Goal: Task Accomplishment & Management: Use online tool/utility

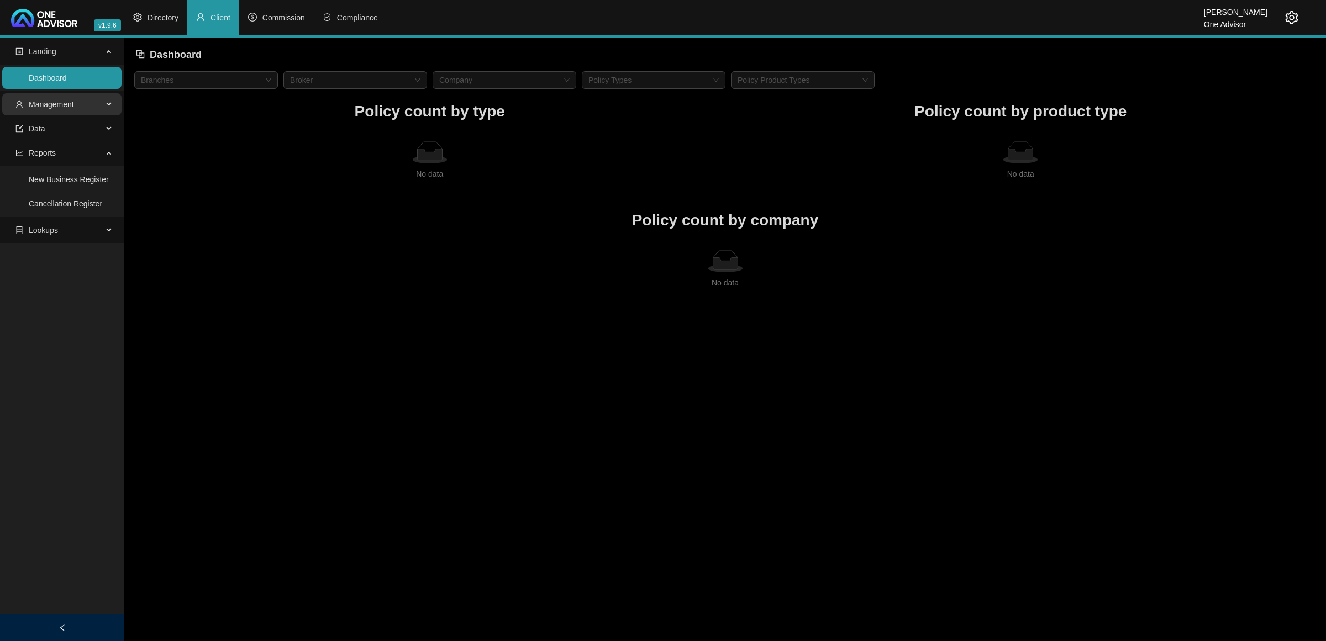
click at [83, 97] on span "Management" at bounding box center [58, 104] width 87 height 22
click at [279, 13] on span "Commission" at bounding box center [283, 17] width 43 height 9
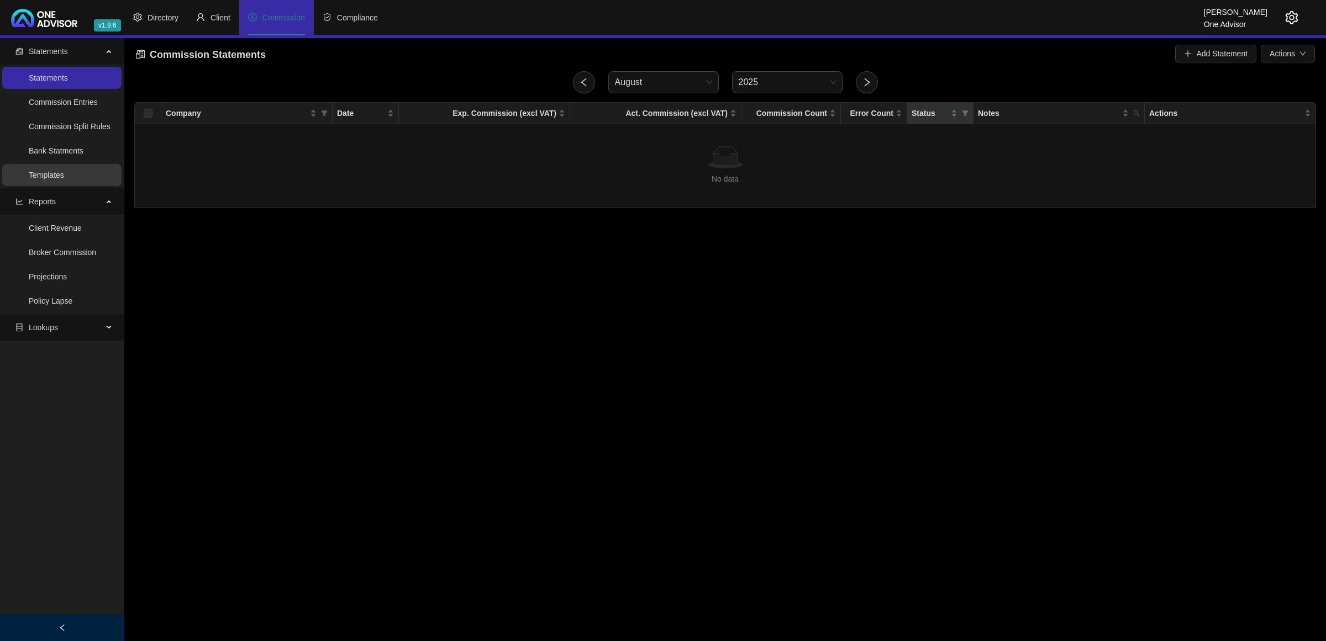
click at [57, 171] on link "Templates" at bounding box center [46, 175] width 35 height 9
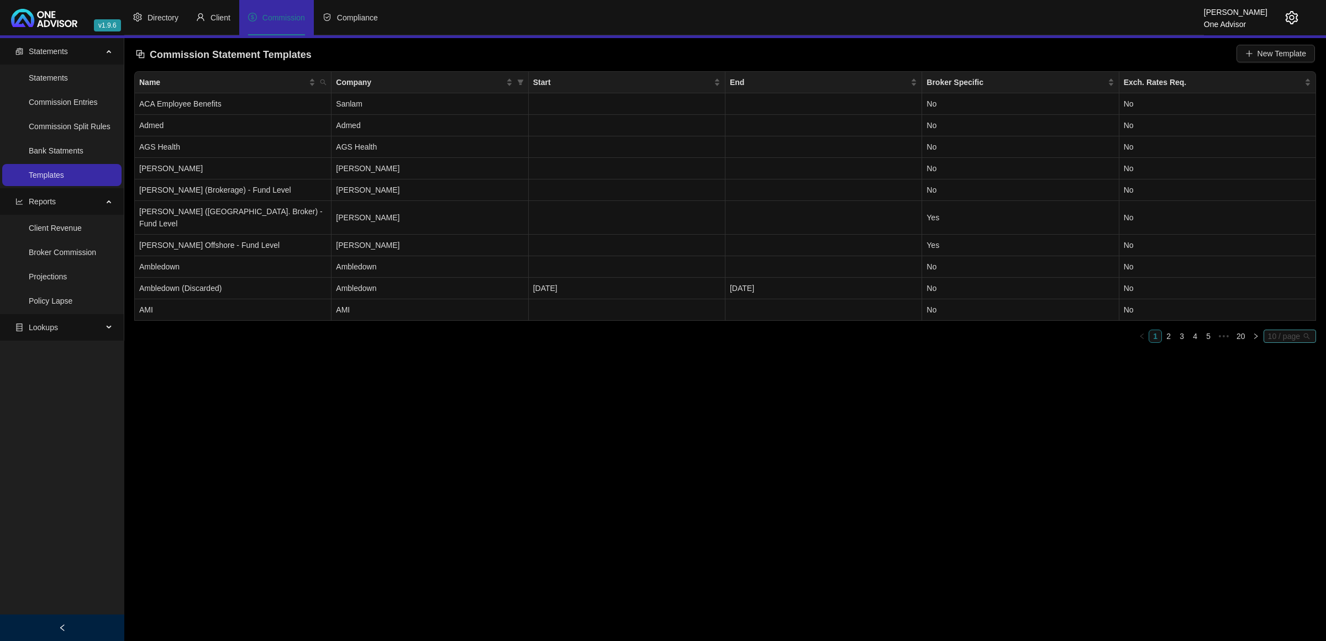
drag, startPoint x: 1300, startPoint y: 327, endPoint x: 1269, endPoint y: 364, distance: 48.2
click at [1299, 330] on span "10 / page" at bounding box center [1290, 336] width 44 height 12
click at [1280, 401] on div "100 / page" at bounding box center [1291, 410] width 50 height 18
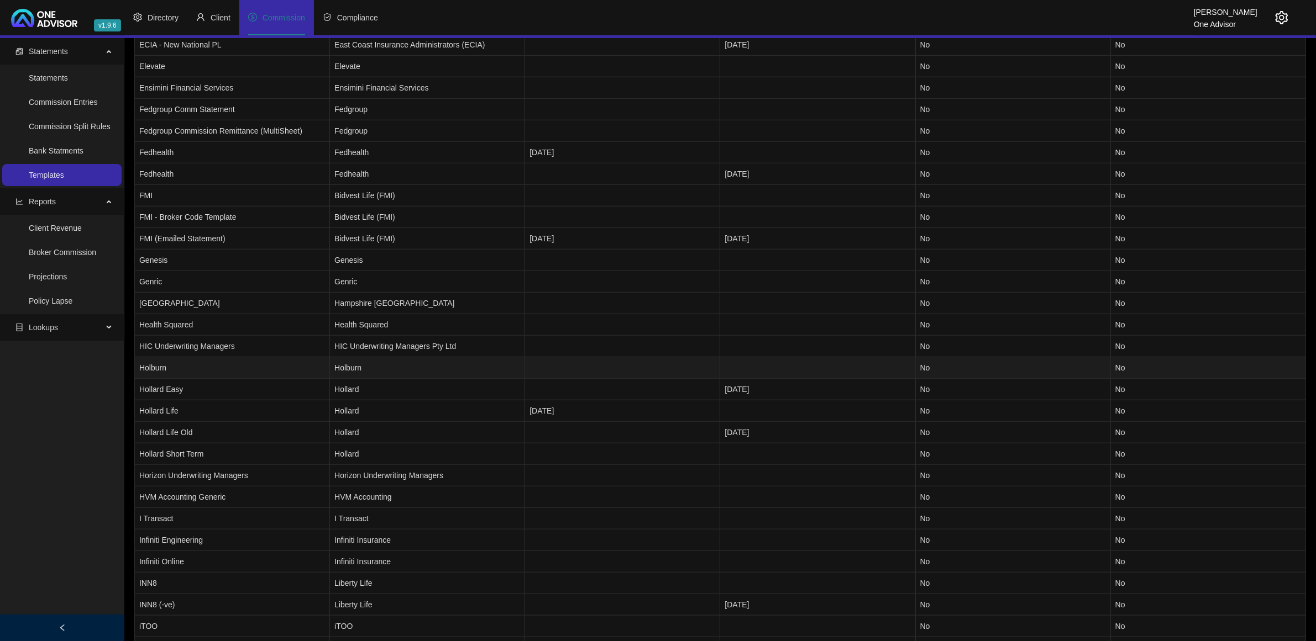
scroll to position [1304, 0]
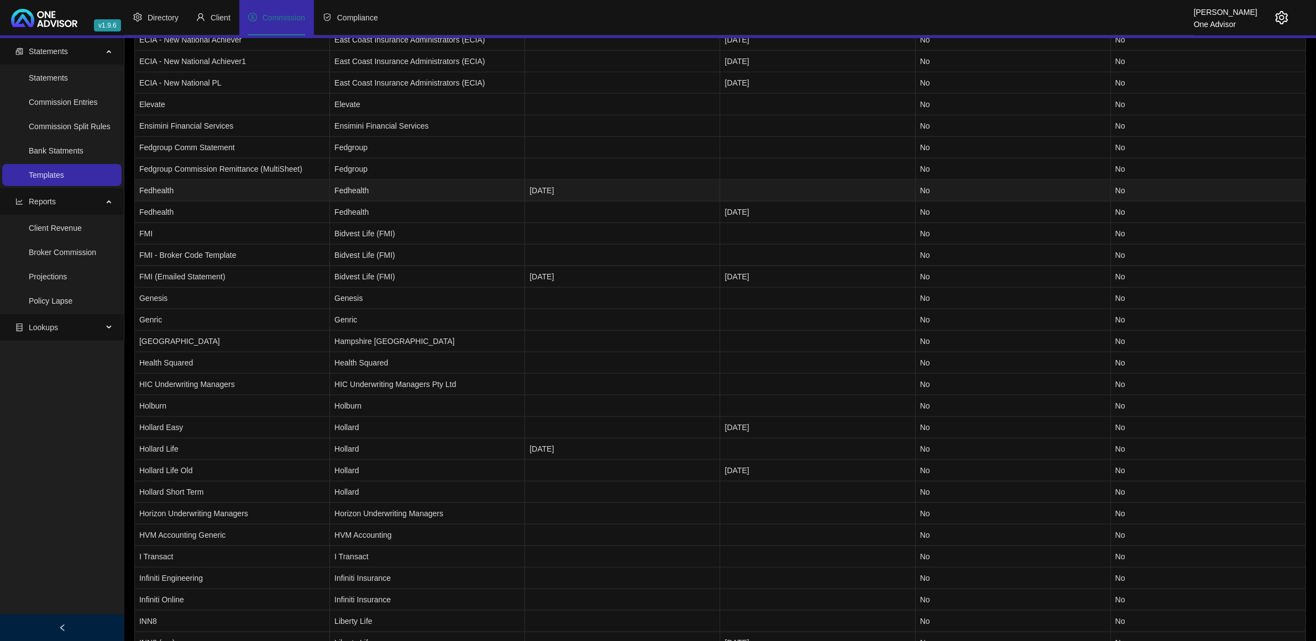
click at [269, 192] on td "Fedhealth" at bounding box center [232, 191] width 195 height 22
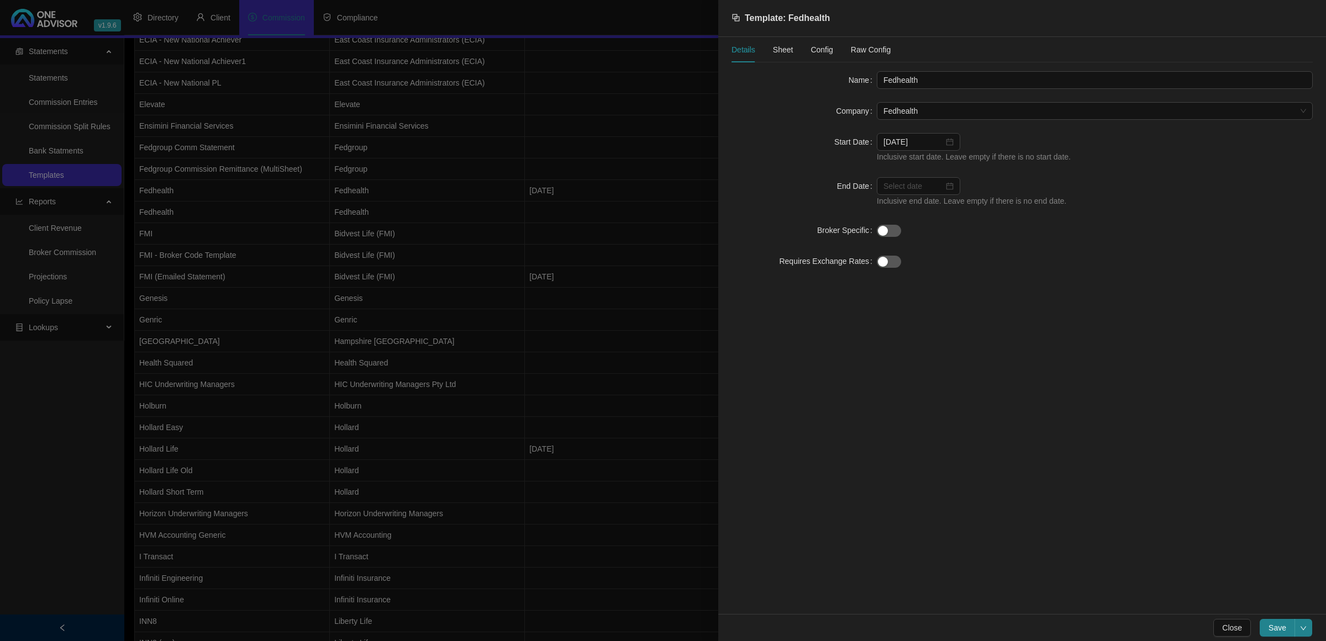
click at [783, 48] on span "Sheet" at bounding box center [783, 50] width 20 height 8
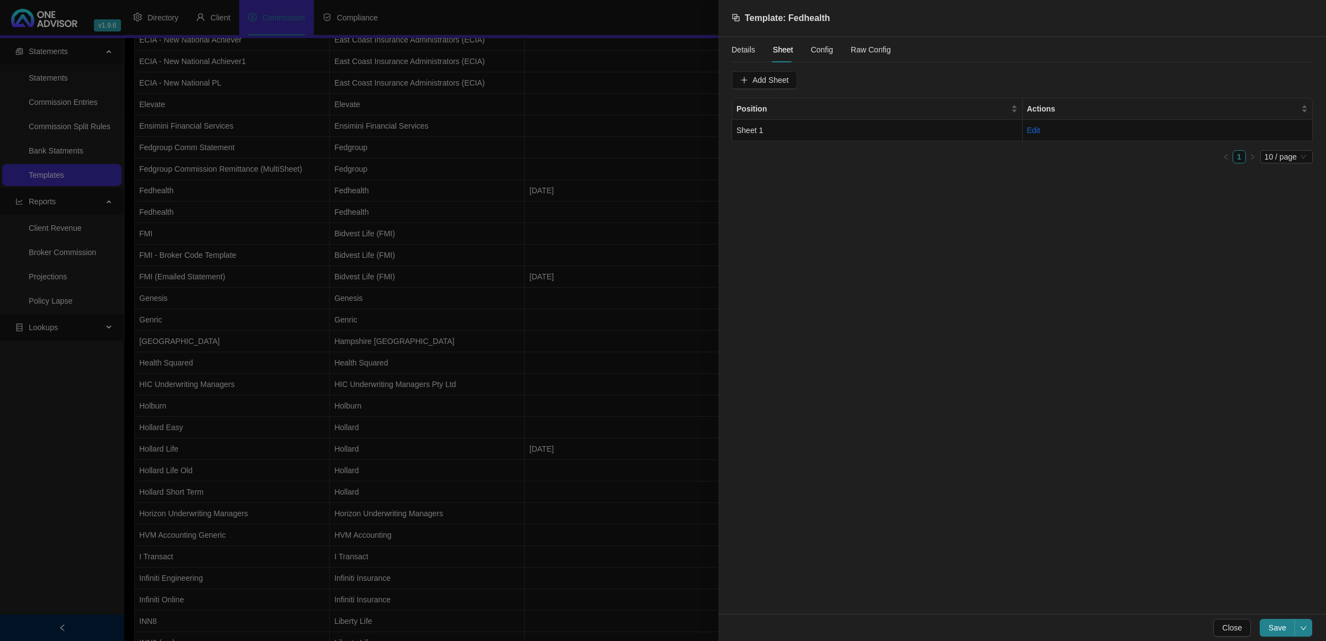
click at [813, 52] on span "Config" at bounding box center [822, 50] width 22 height 8
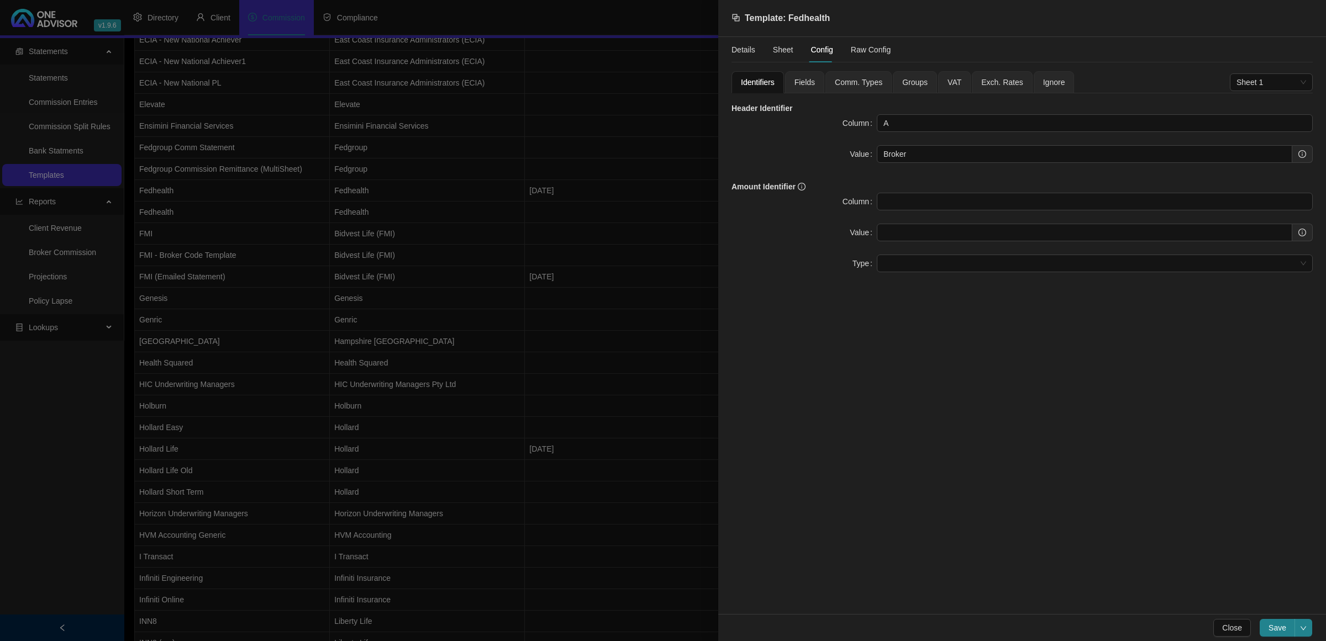
click at [802, 81] on span "Fields" at bounding box center [804, 82] width 20 height 8
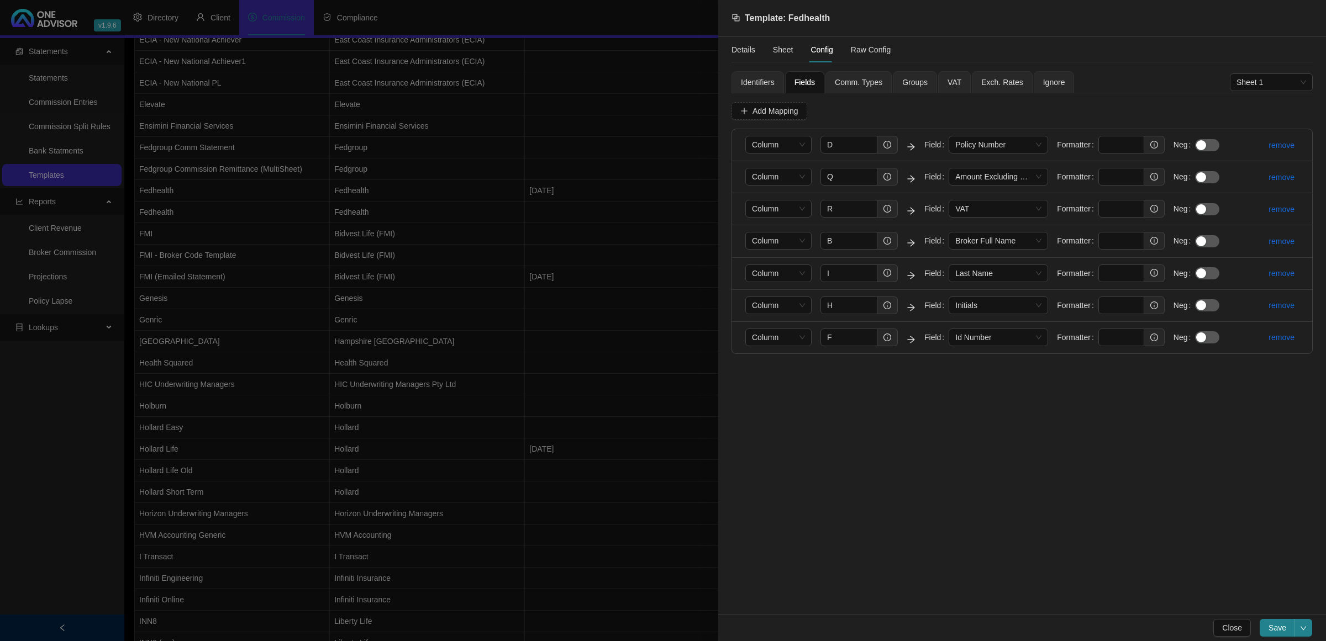
click at [624, 496] on div at bounding box center [663, 320] width 1326 height 641
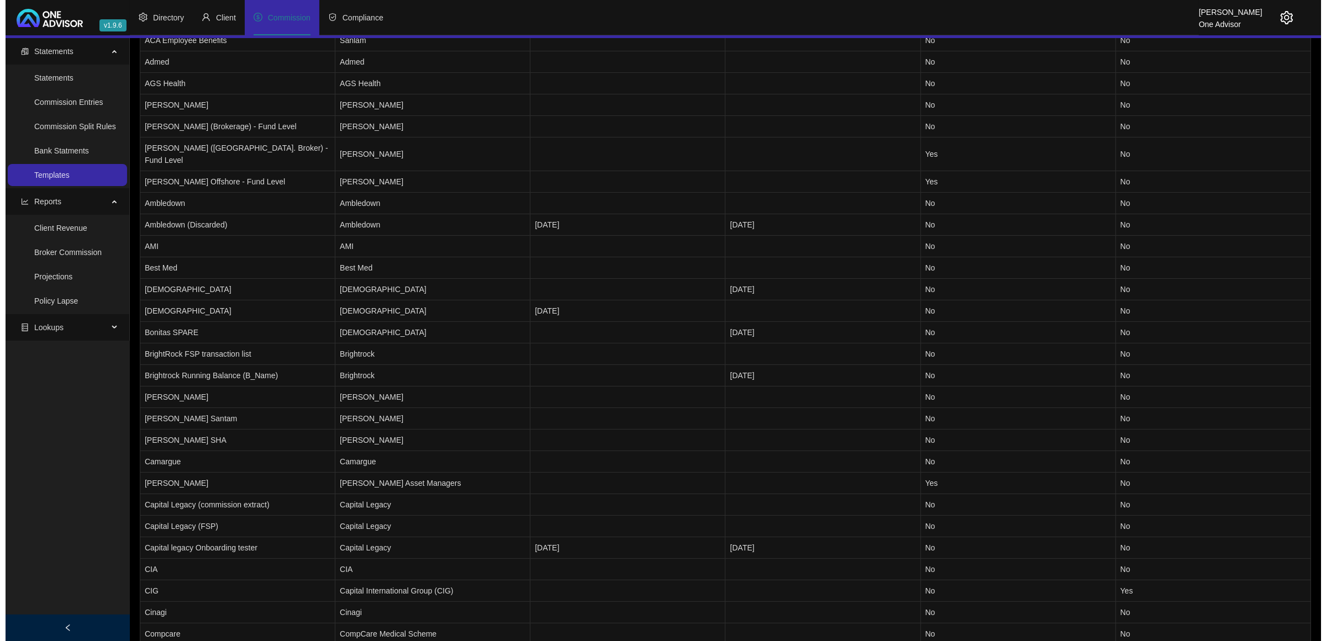
scroll to position [0, 0]
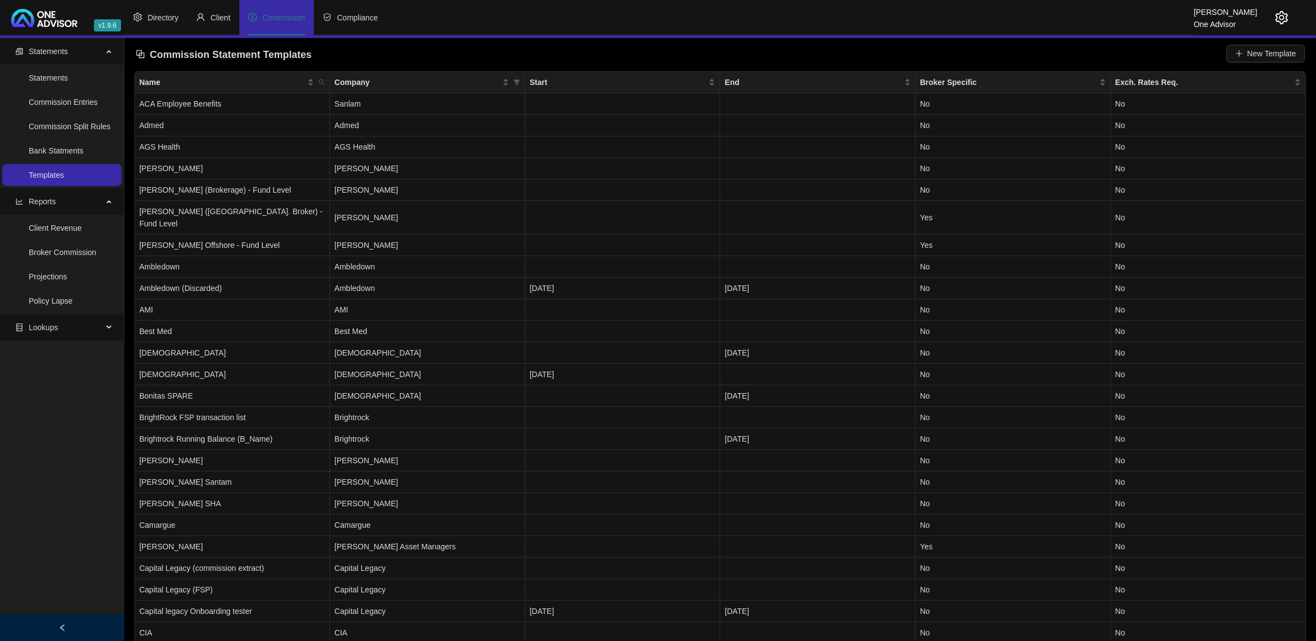
click at [1283, 15] on icon "setting" at bounding box center [1281, 17] width 13 height 13
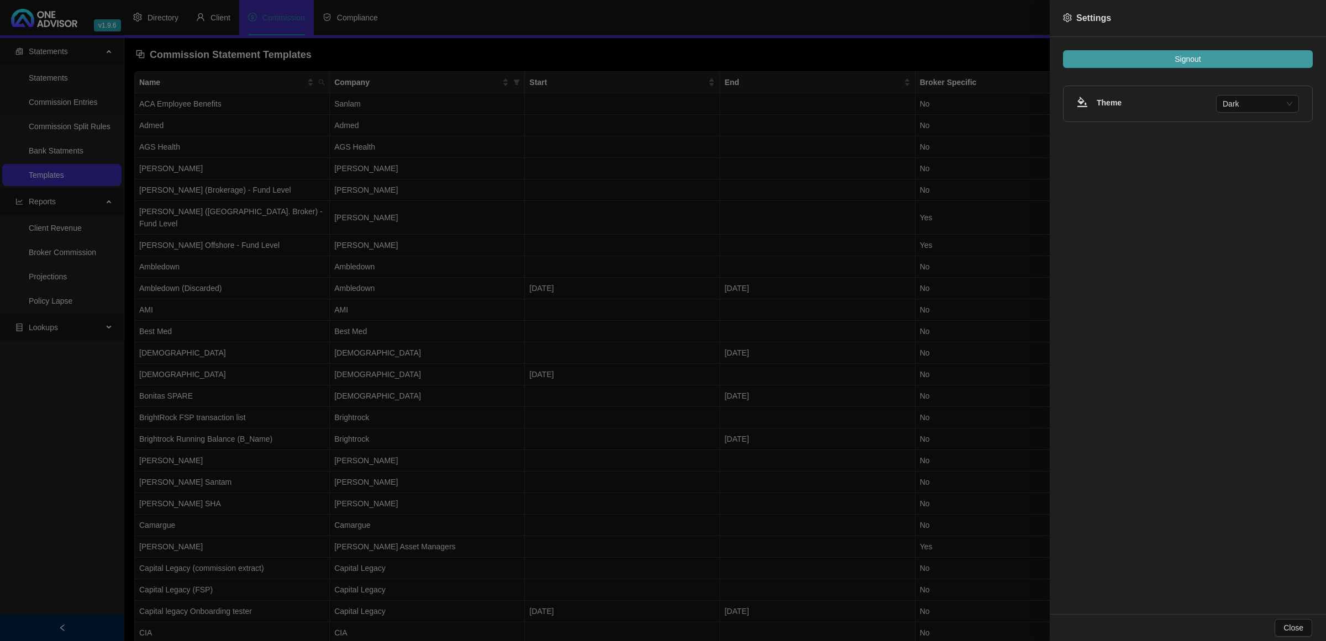
click at [1186, 65] on span "Signout" at bounding box center [1188, 59] width 26 height 12
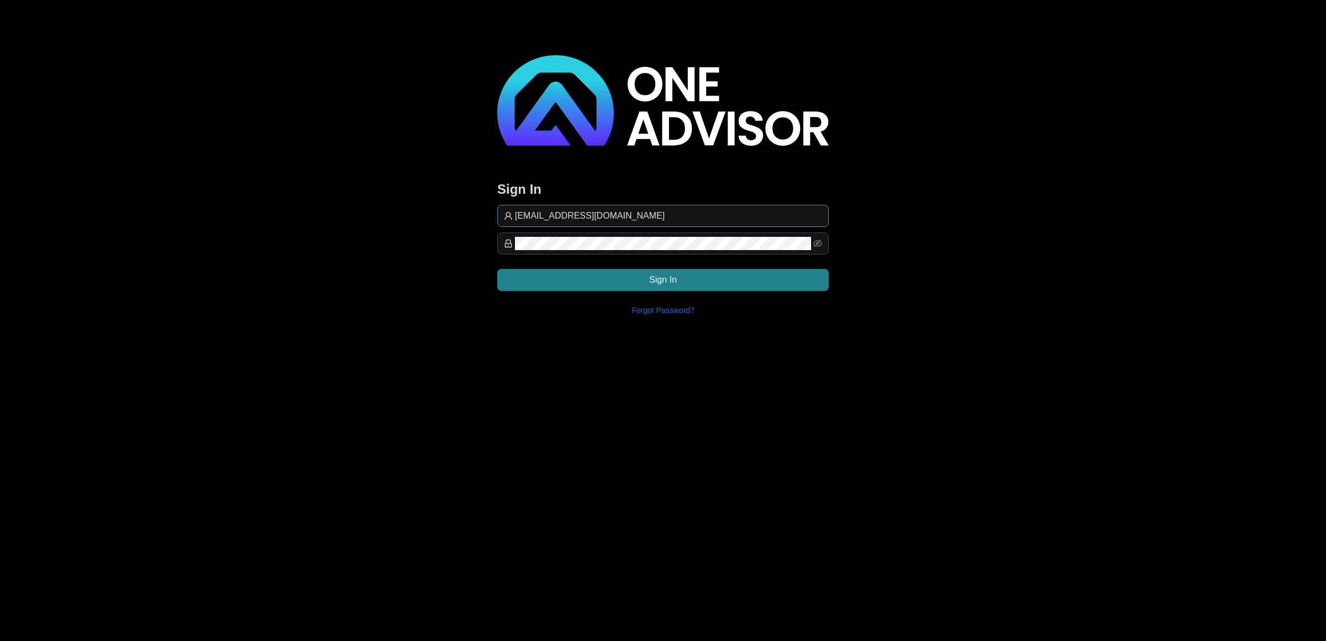
click at [656, 220] on input "[EMAIL_ADDRESS][DOMAIN_NAME]" at bounding box center [668, 215] width 307 height 13
type input "[EMAIL_ADDRESS][DOMAIN_NAME]"
click at [785, 280] on button "Sign In" at bounding box center [663, 280] width 332 height 22
